Goal: Transaction & Acquisition: Purchase product/service

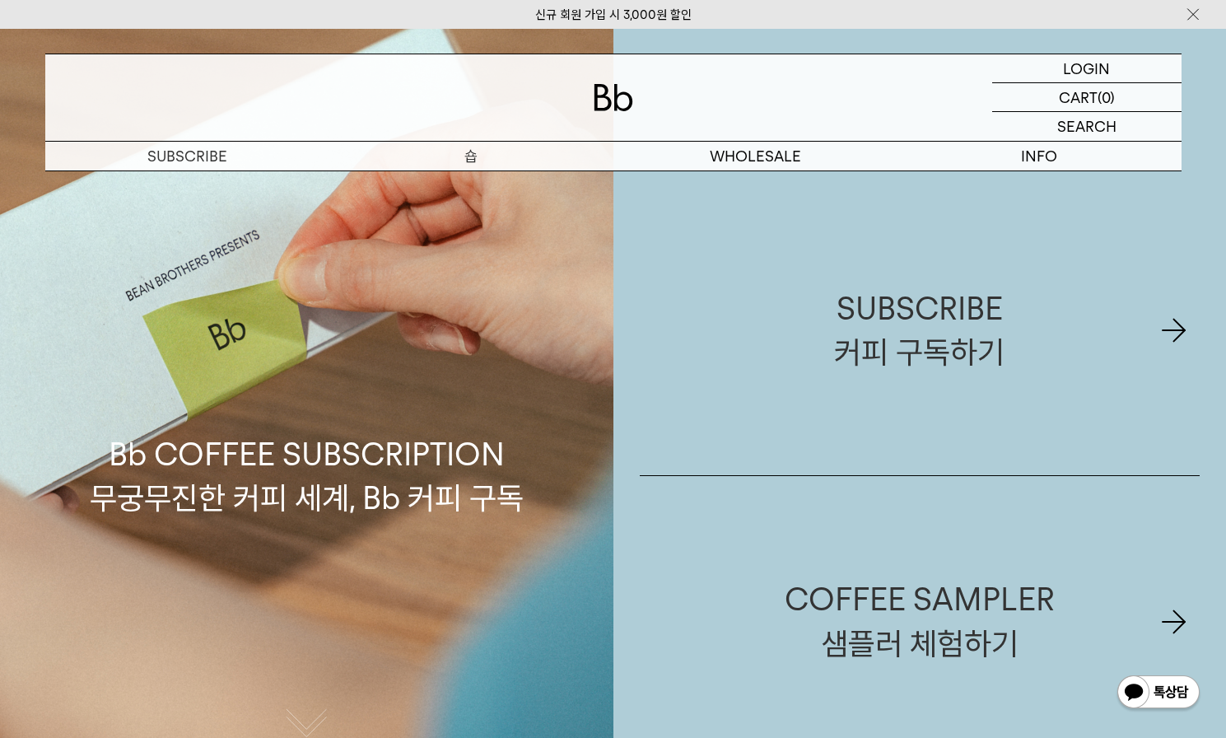
click at [471, 155] on p "숍" at bounding box center [471, 156] width 284 height 29
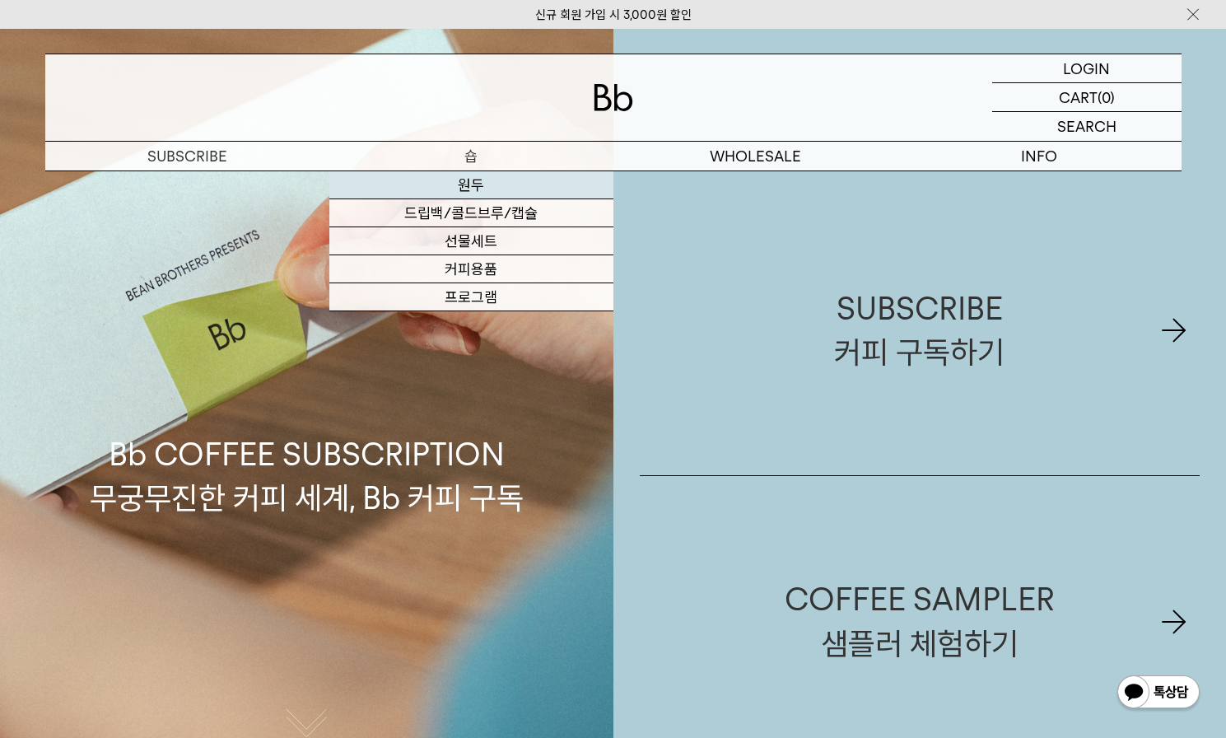
click at [453, 180] on link "원두" at bounding box center [471, 185] width 284 height 28
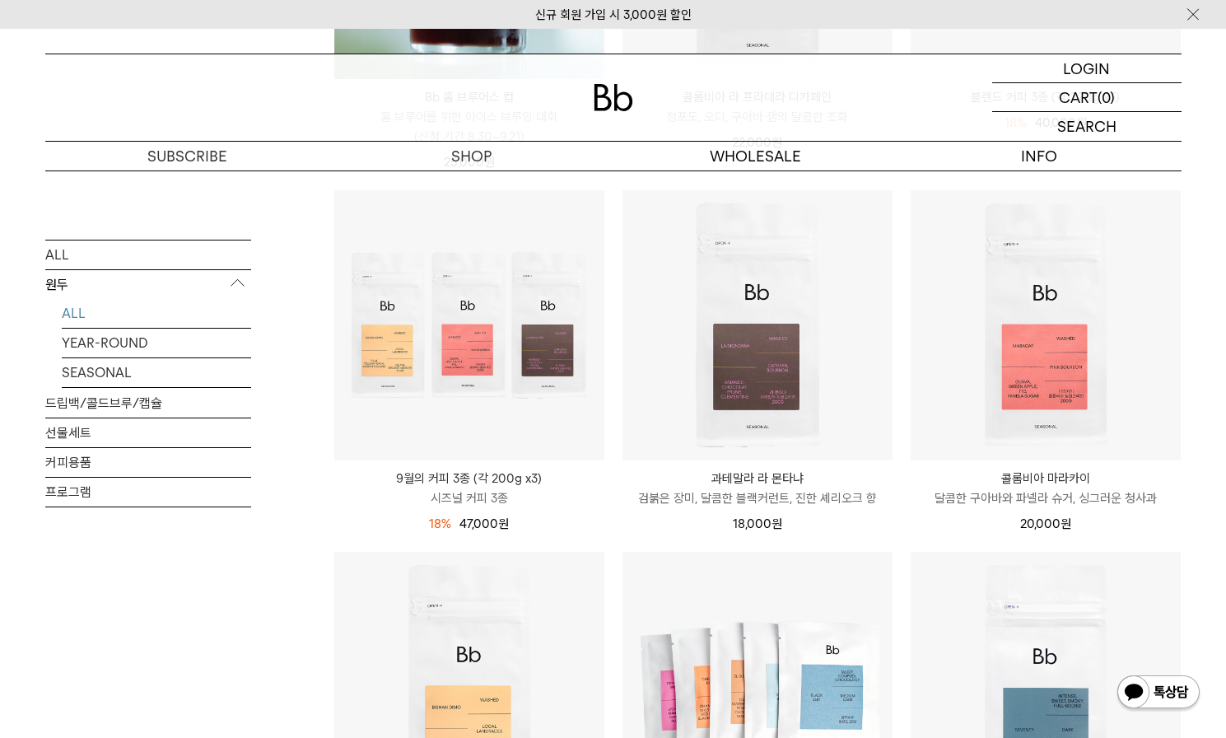
scroll to position [700, 0]
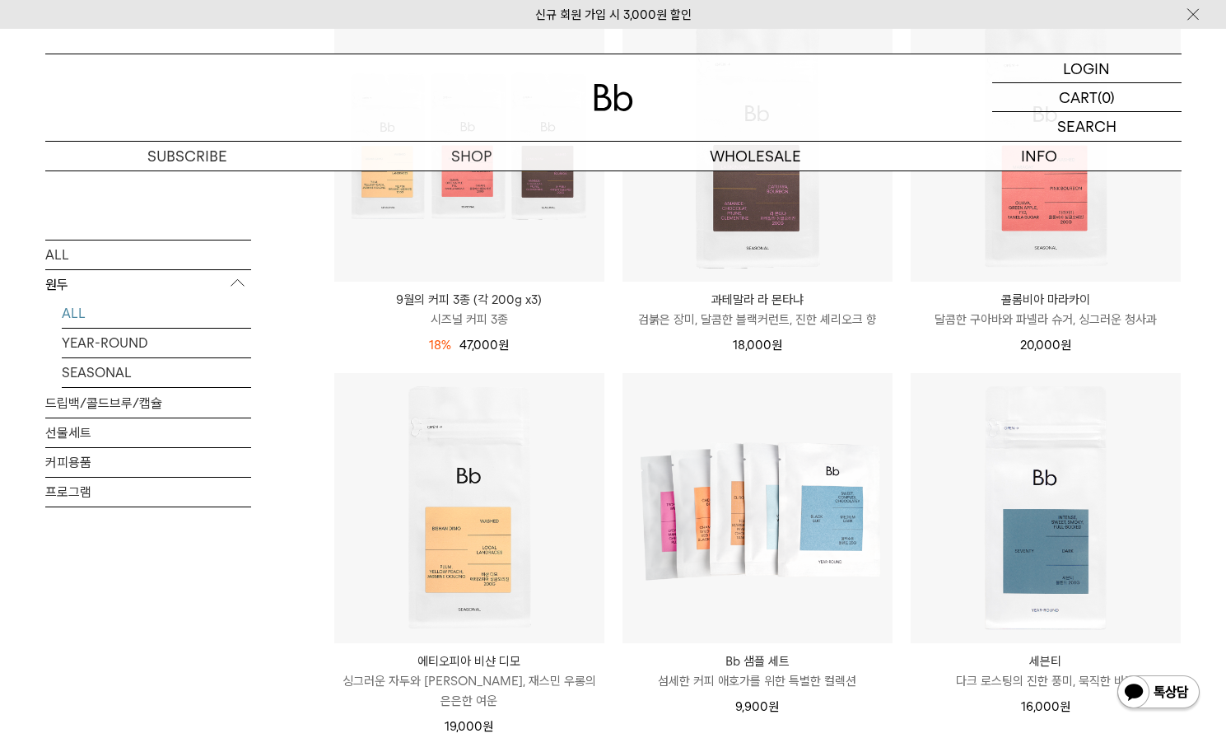
click at [478, 656] on p "에티오피아 비샨 디모" at bounding box center [469, 661] width 270 height 20
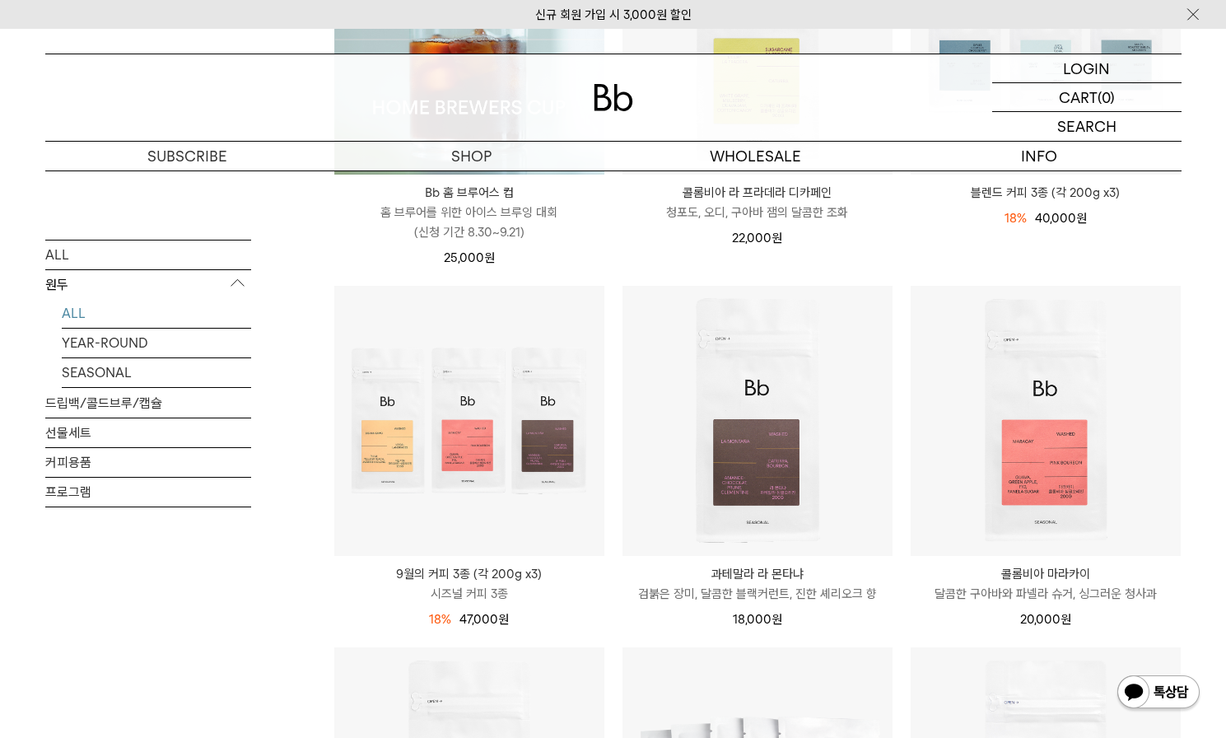
scroll to position [427, 0]
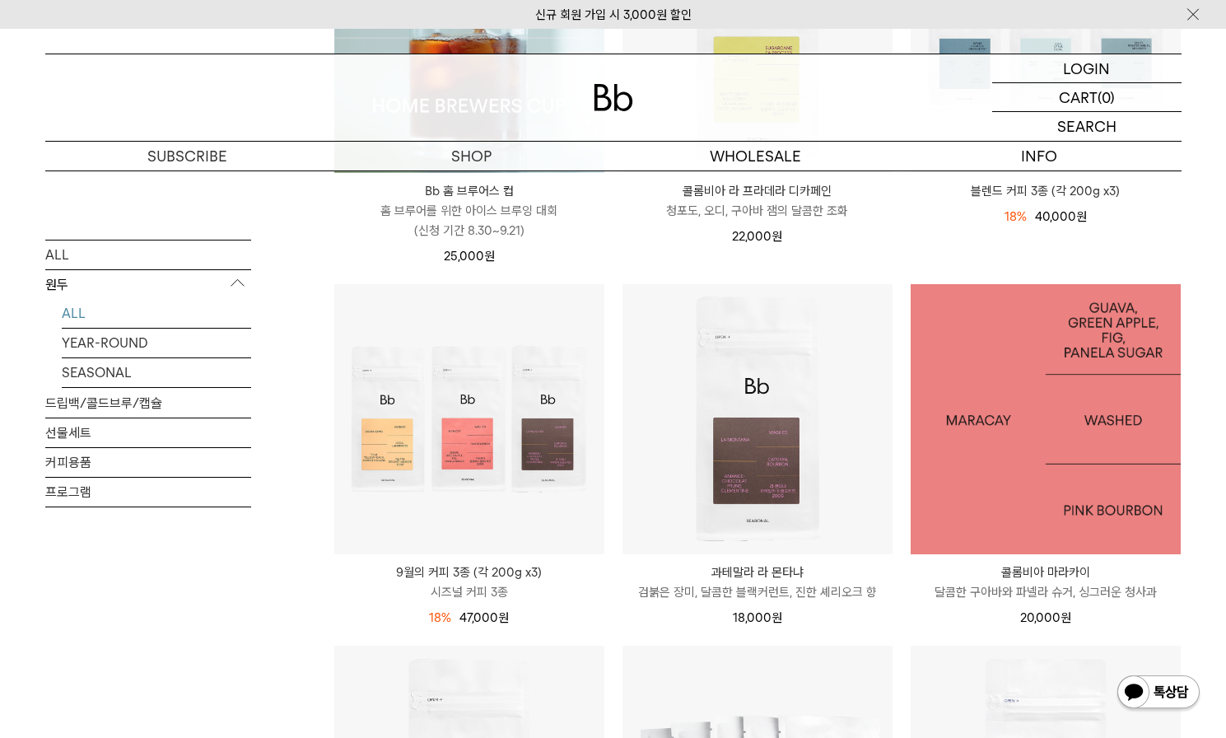
click at [972, 492] on img at bounding box center [1046, 419] width 270 height 270
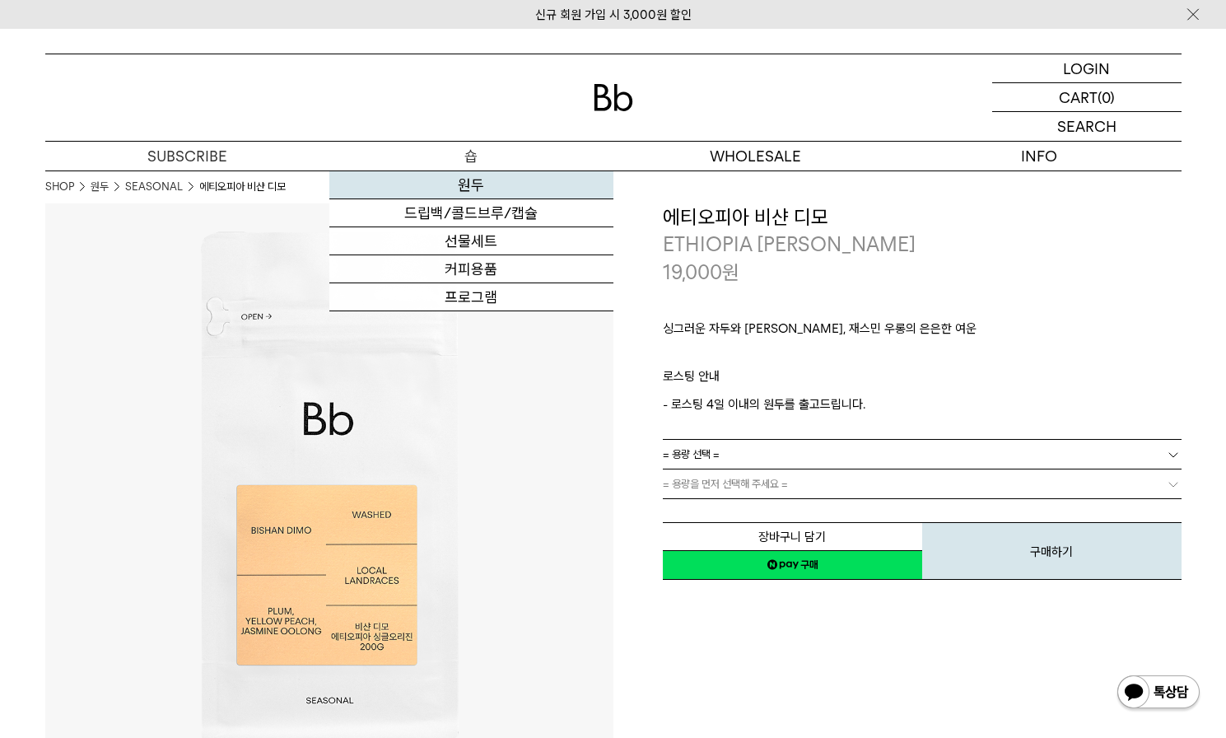
click at [479, 184] on link "원두" at bounding box center [471, 185] width 284 height 28
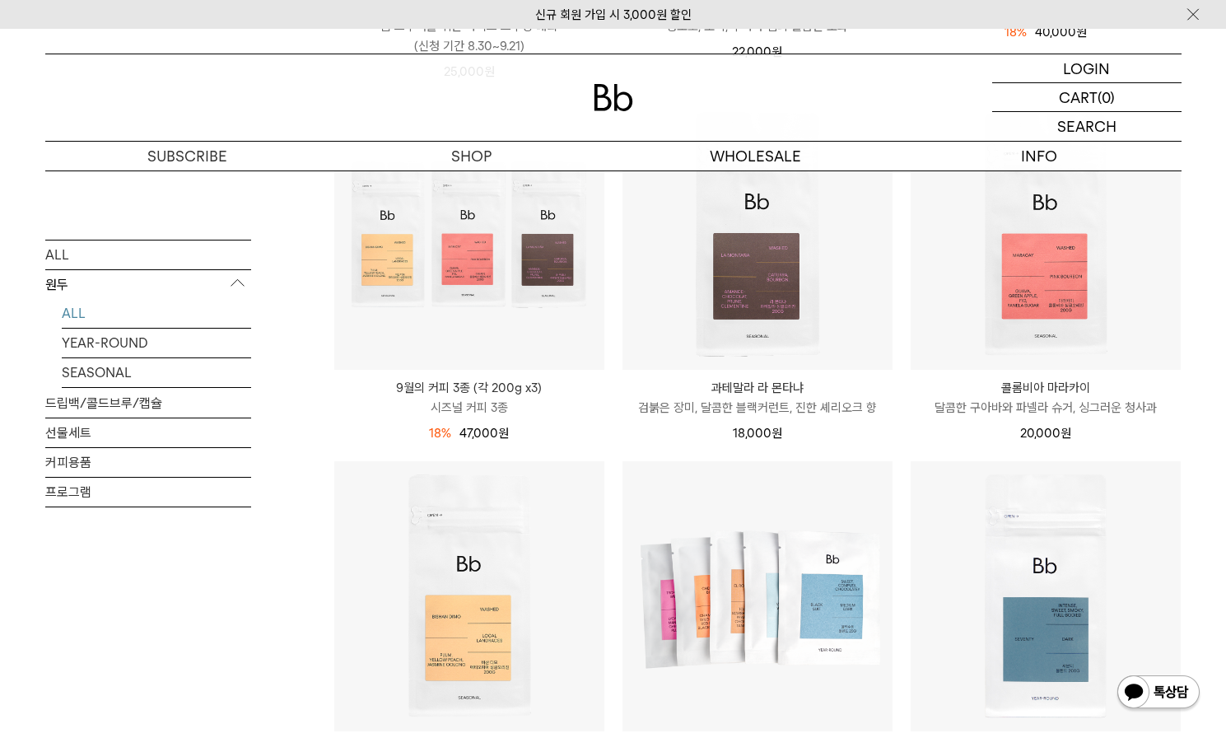
scroll to position [608, 0]
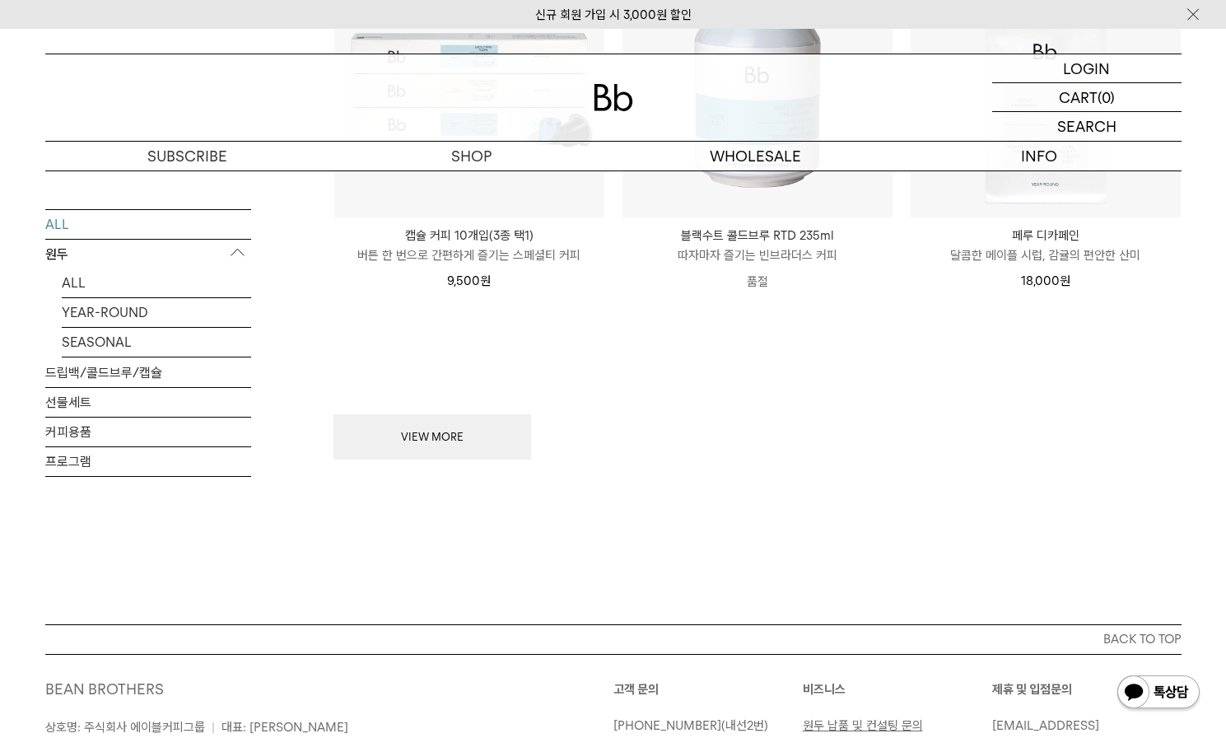
scroll to position [2198, 0]
